Goal: Information Seeking & Learning: Compare options

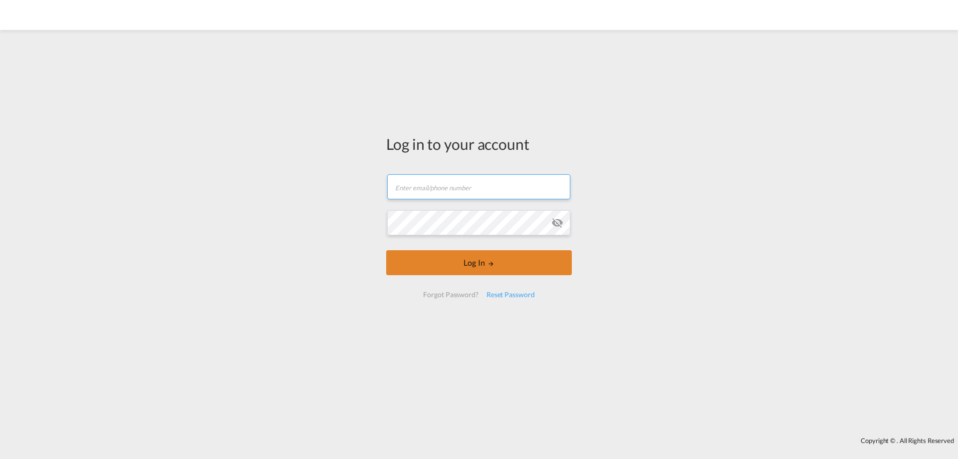
type input "[PERSON_NAME][EMAIL_ADDRESS][PERSON_NAME][DOMAIN_NAME]"
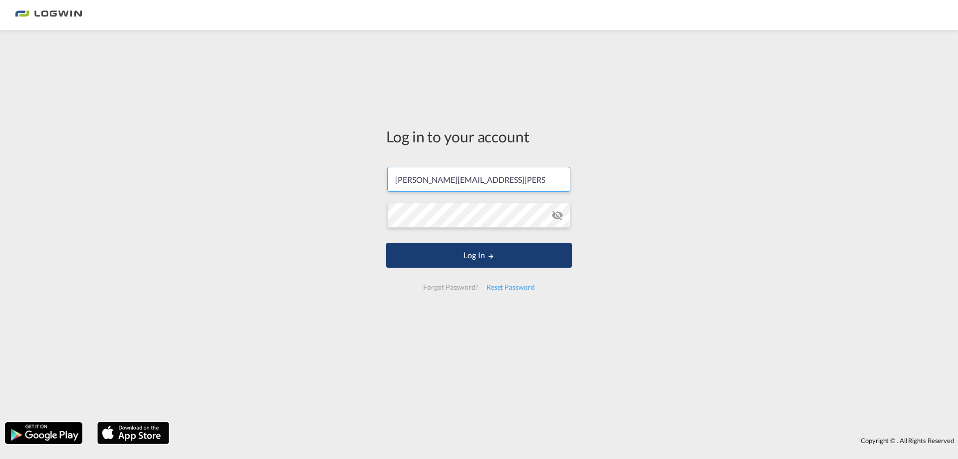
click at [471, 266] on button "Log In" at bounding box center [479, 255] width 186 height 25
